Goal: Navigation & Orientation: Find specific page/section

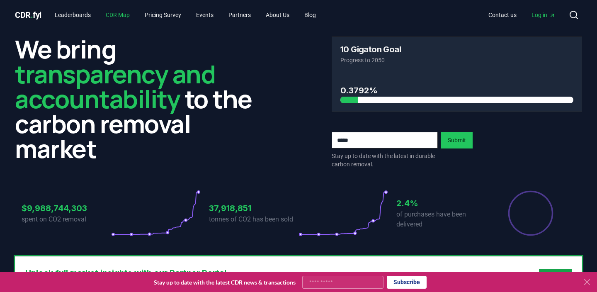
click at [120, 19] on link "CDR Map" at bounding box center [117, 14] width 37 height 15
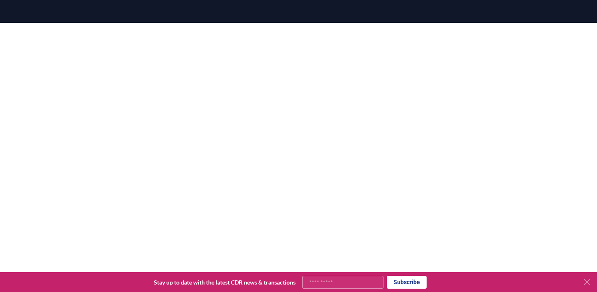
scroll to position [112, 0]
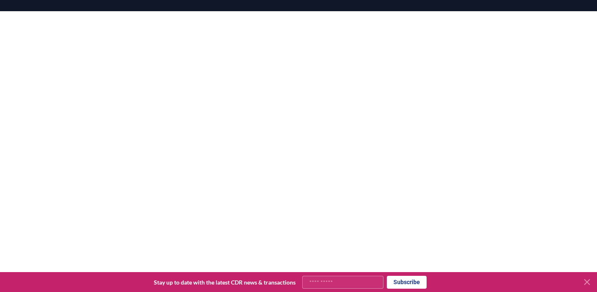
click at [588, 279] on icon at bounding box center [587, 282] width 10 height 10
